Goal: Task Accomplishment & Management: Manage account settings

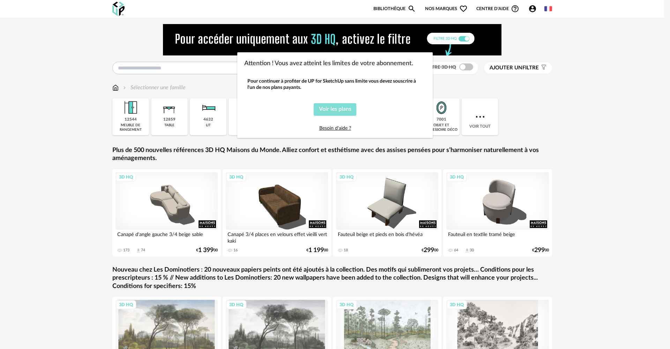
click at [339, 114] on button "Voir les plans" at bounding box center [335, 109] width 43 height 13
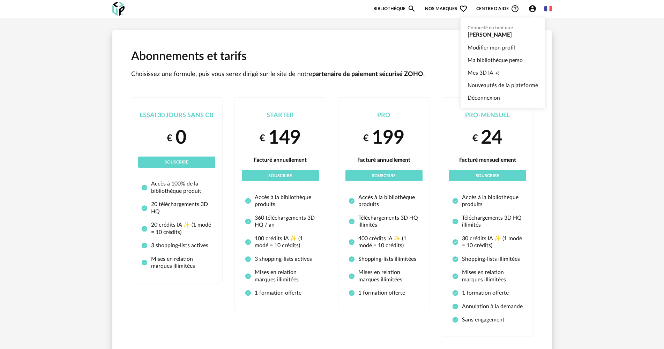
click at [536, 11] on icon "Account Circle icon" at bounding box center [532, 9] width 8 height 8
click at [511, 30] on ul "Connecté en tant que [PERSON_NAME] Modifier mon profil Ma bibliothèque perso Me…" at bounding box center [502, 62] width 85 height 91
click at [493, 37] on ul "Connecté en tant que [PERSON_NAME] Modifier mon profil Ma bibliothèque perso Me…" at bounding box center [502, 62] width 85 height 91
click at [483, 97] on link "Déconnexion" at bounding box center [503, 98] width 70 height 13
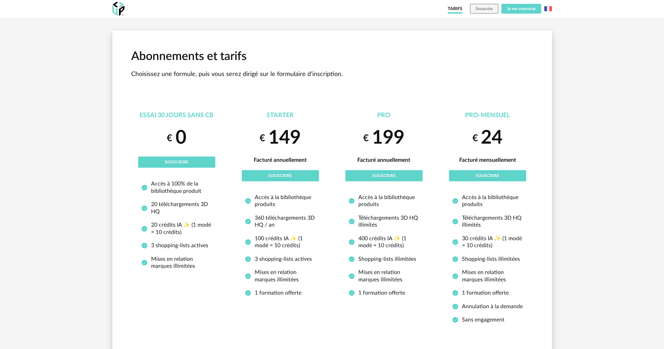
click at [511, 10] on span "Je me connecte" at bounding box center [521, 9] width 29 height 4
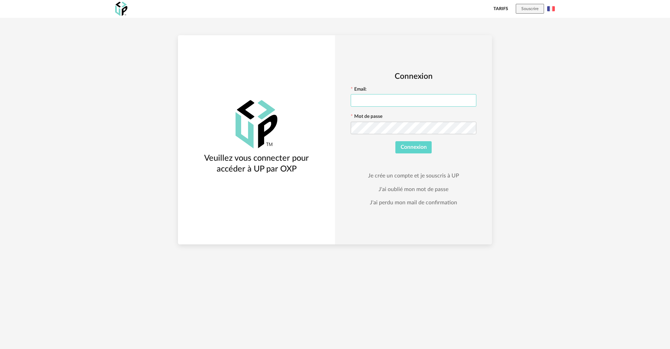
click at [368, 102] on input "text" at bounding box center [414, 100] width 126 height 13
type input "**********"
click at [395, 141] on button "Connexion" at bounding box center [413, 147] width 37 height 13
